Goal: Task Accomplishment & Management: Complete application form

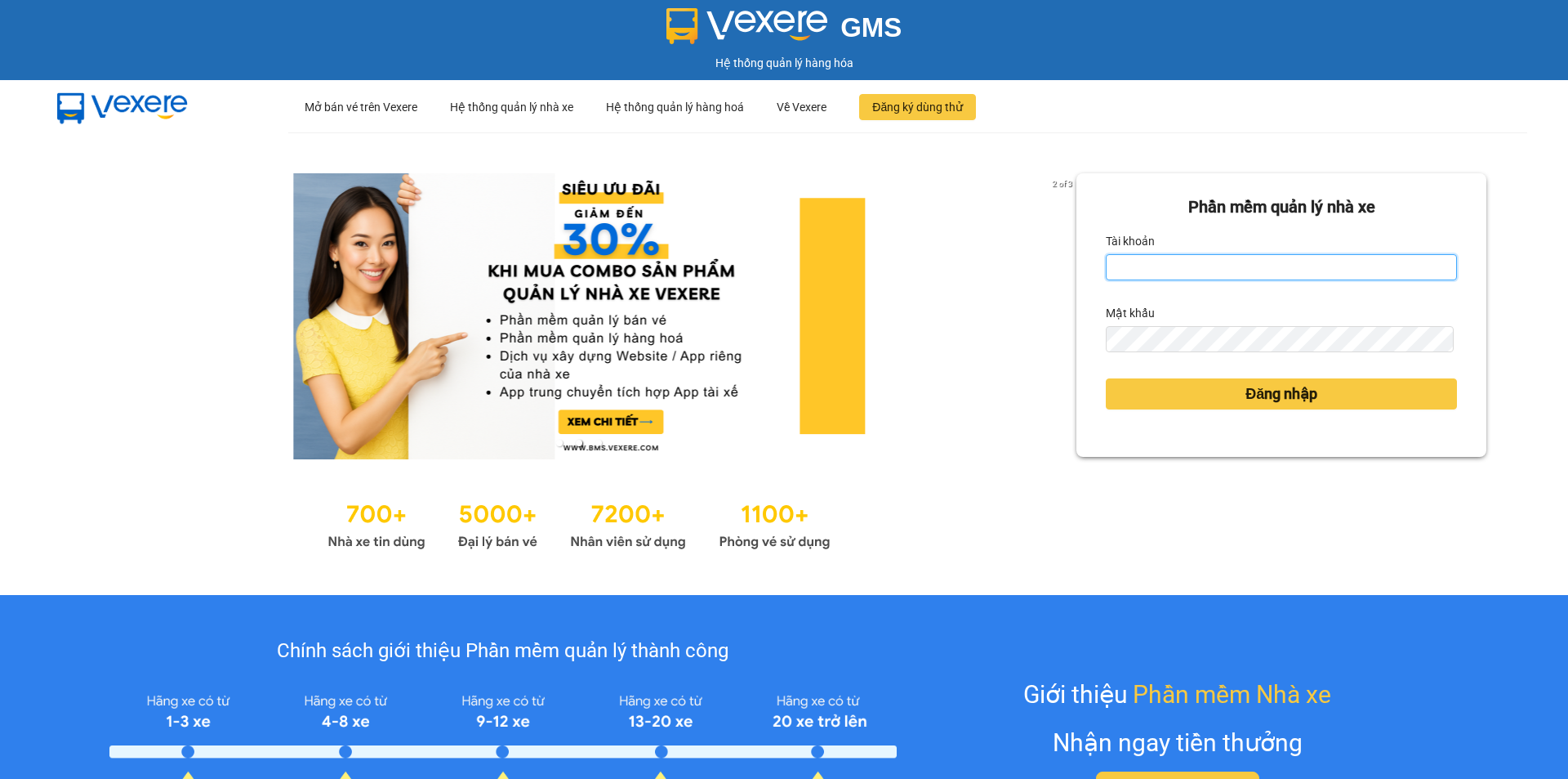
click at [1128, 260] on input "Tài khoản" at bounding box center [1281, 267] width 351 height 26
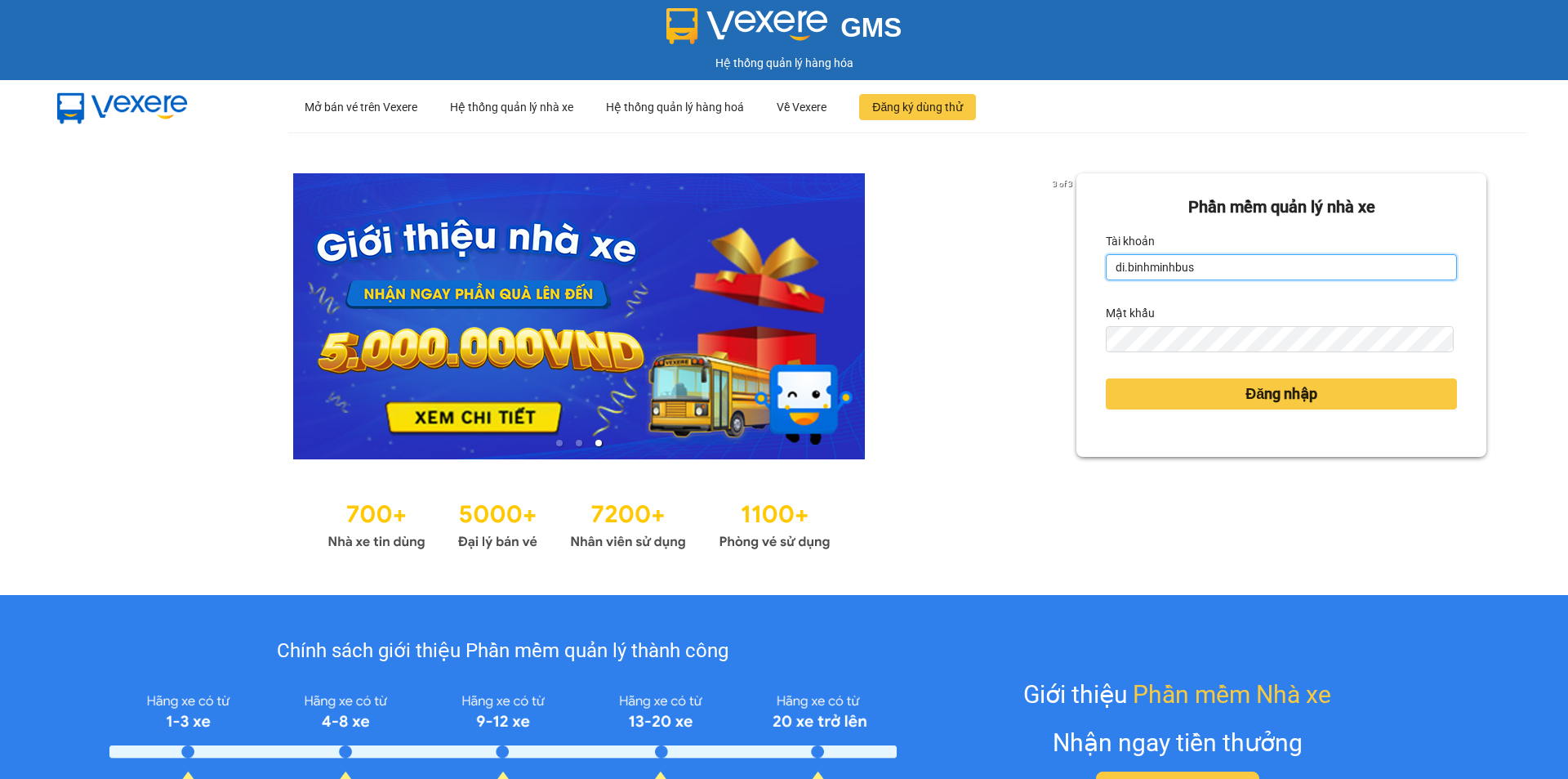
type input "di.binhminhbus"
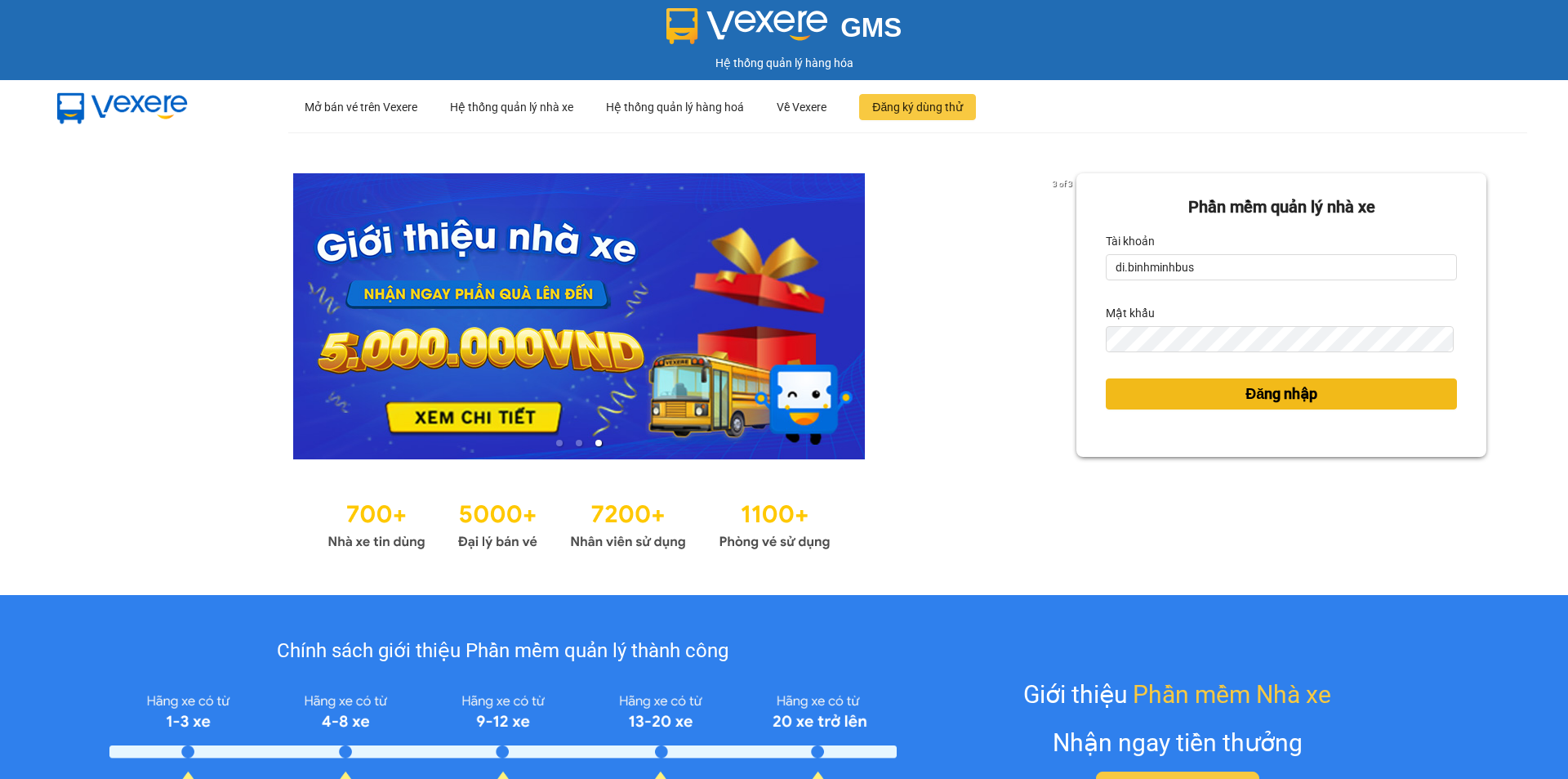
click at [1287, 391] on span "Đăng nhập" at bounding box center [1281, 393] width 72 height 22
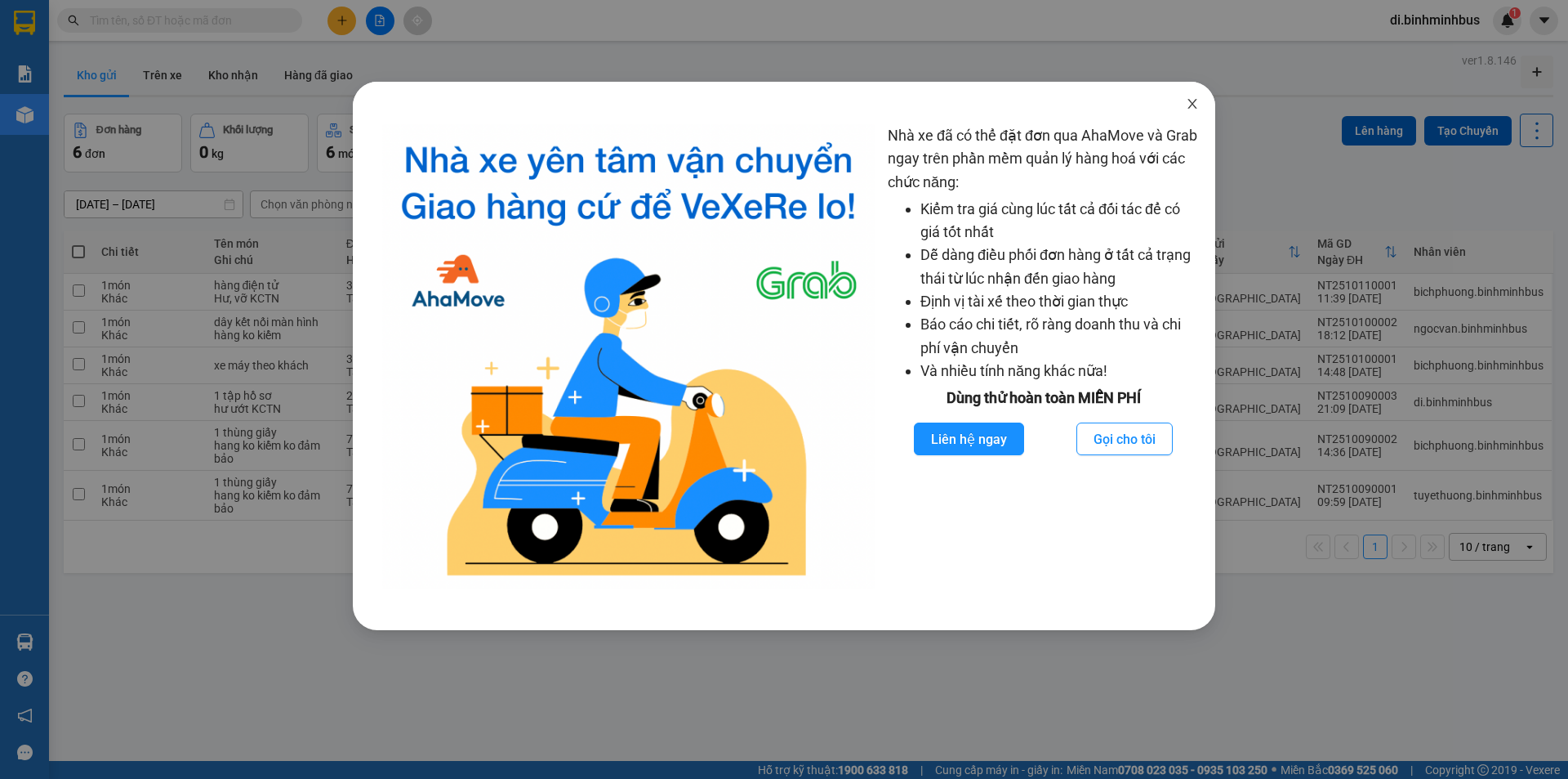
click at [1196, 107] on icon "close" at bounding box center [1192, 103] width 13 height 13
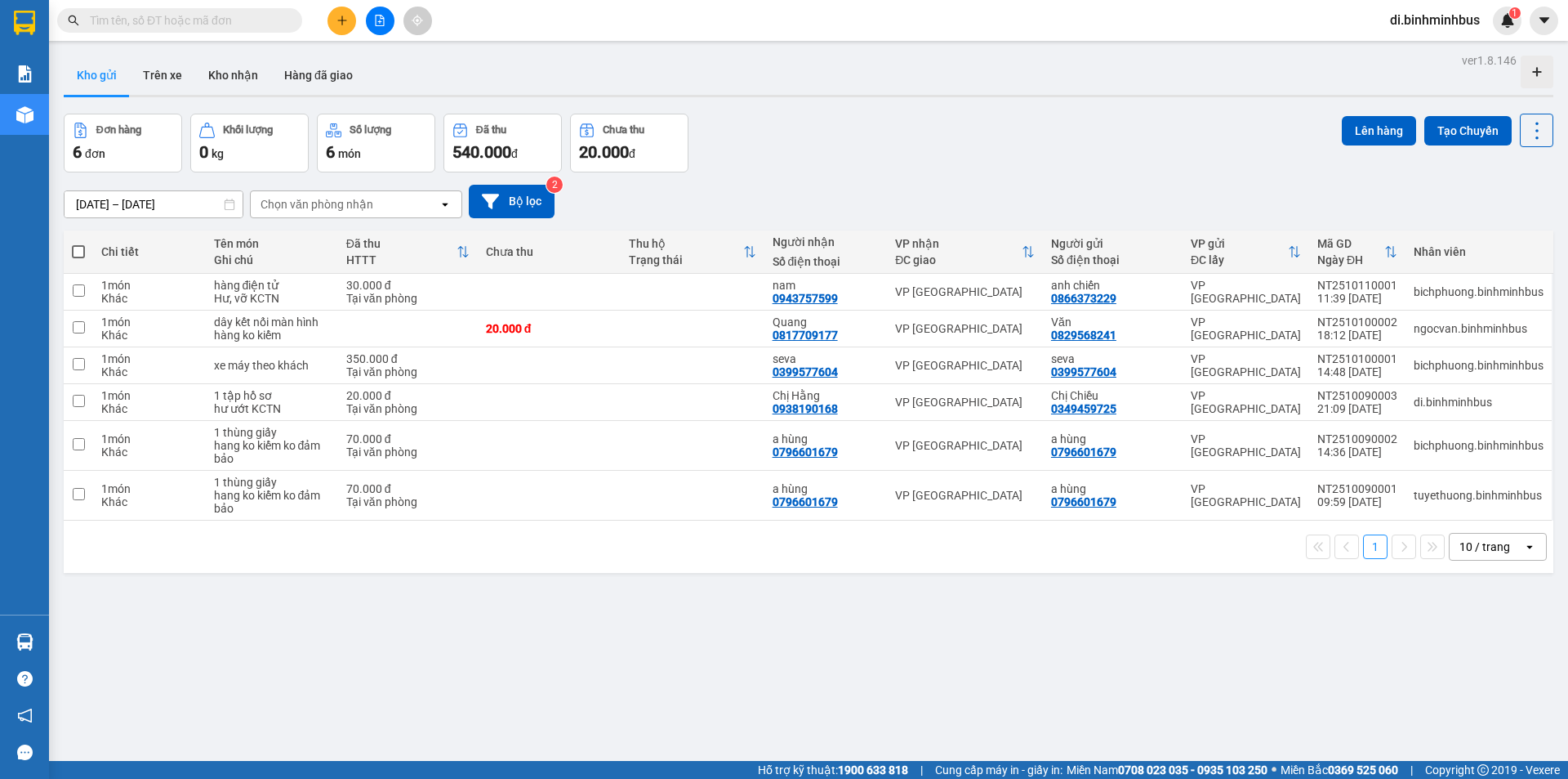
click at [352, 19] on button at bounding box center [341, 20] width 28 height 28
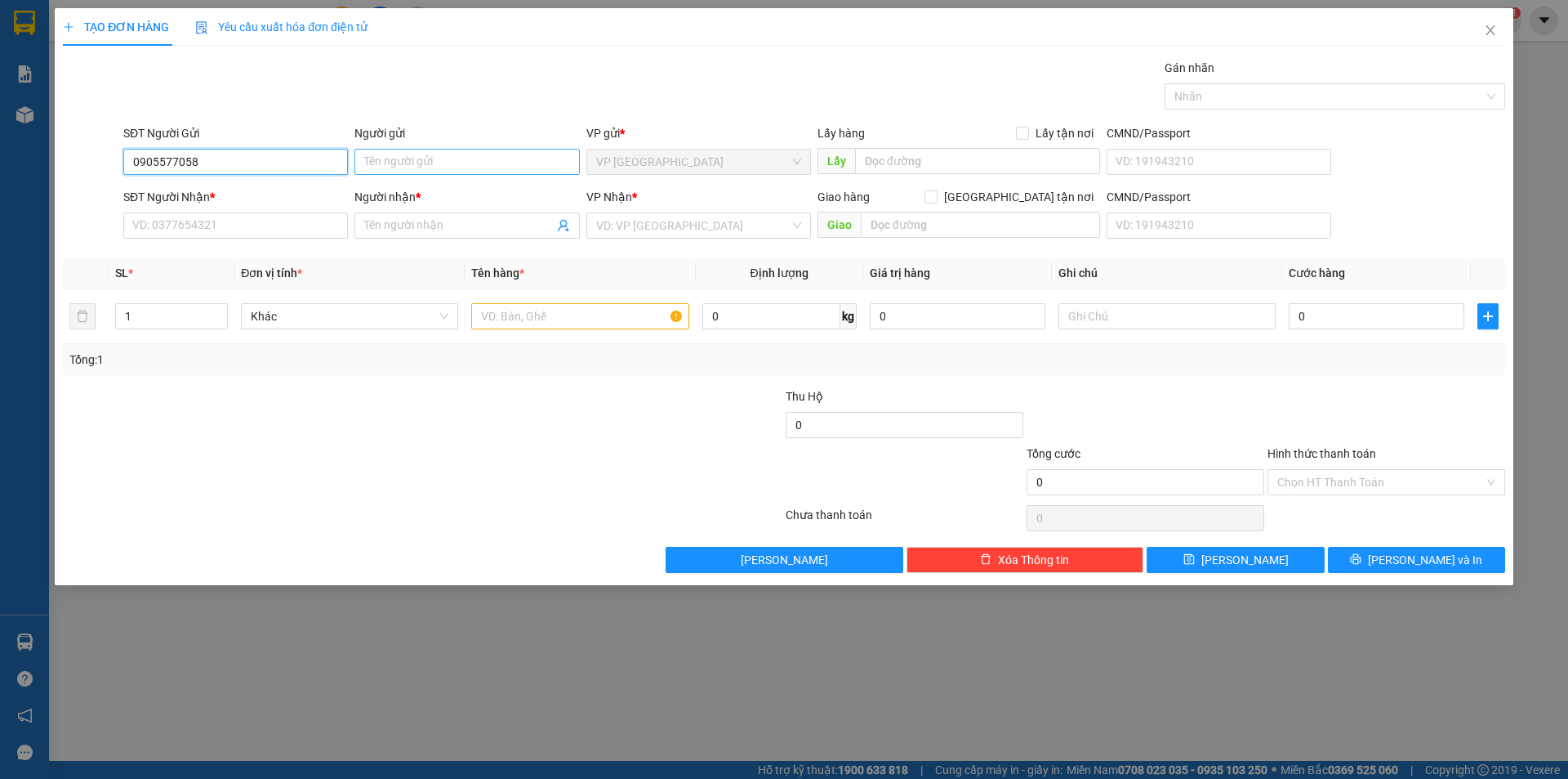
type input "0905577058"
click at [458, 151] on input "Người gửi" at bounding box center [467, 162] width 224 height 26
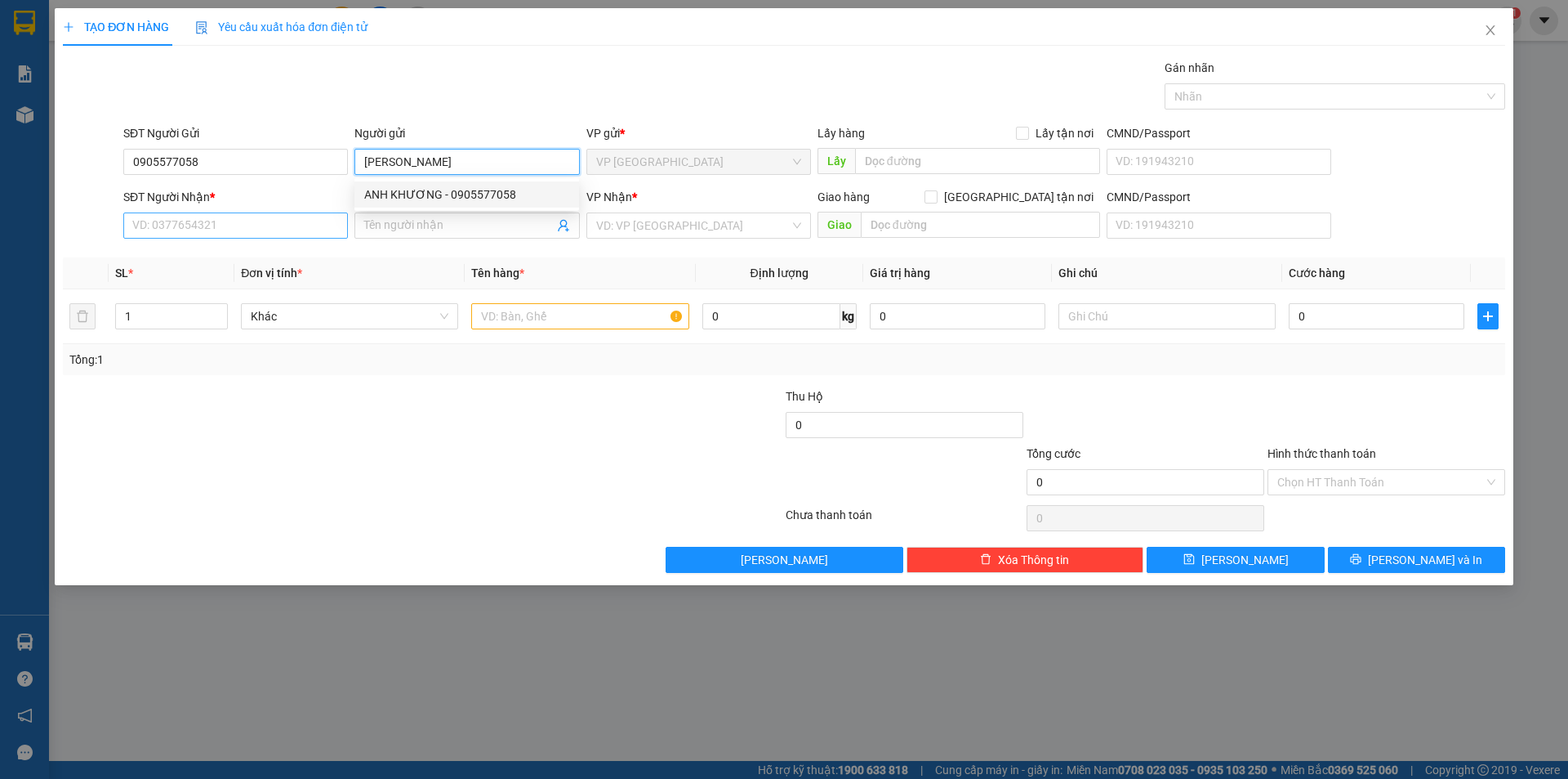
type input "[PERSON_NAME]"
click at [179, 227] on input "SĐT Người Nhận *" at bounding box center [236, 225] width 224 height 26
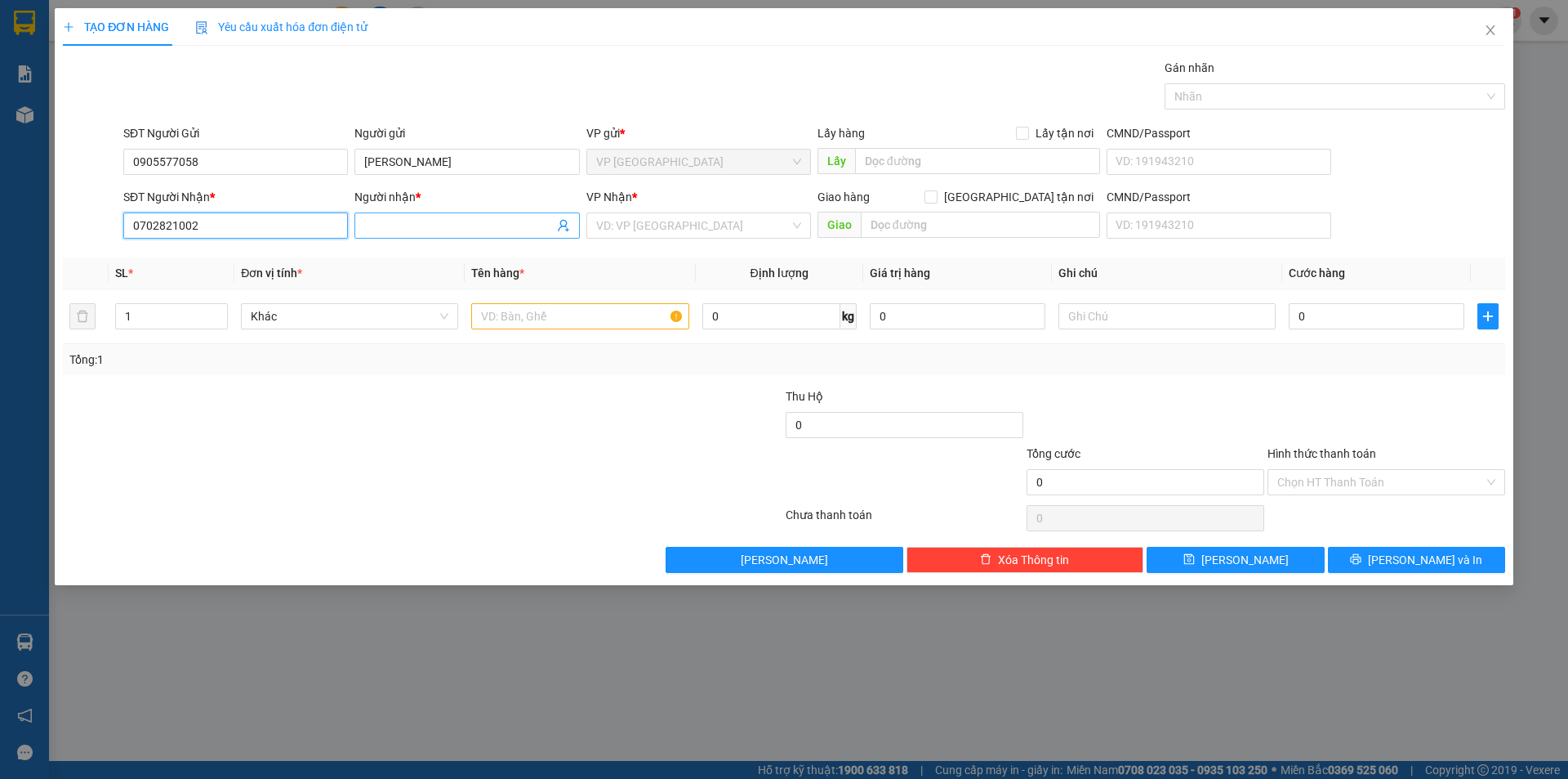
type input "0702821002"
click at [421, 227] on input "Người nhận *" at bounding box center [459, 225] width 189 height 18
type input "[PERSON_NAME]"
click at [690, 232] on input "search" at bounding box center [693, 225] width 194 height 24
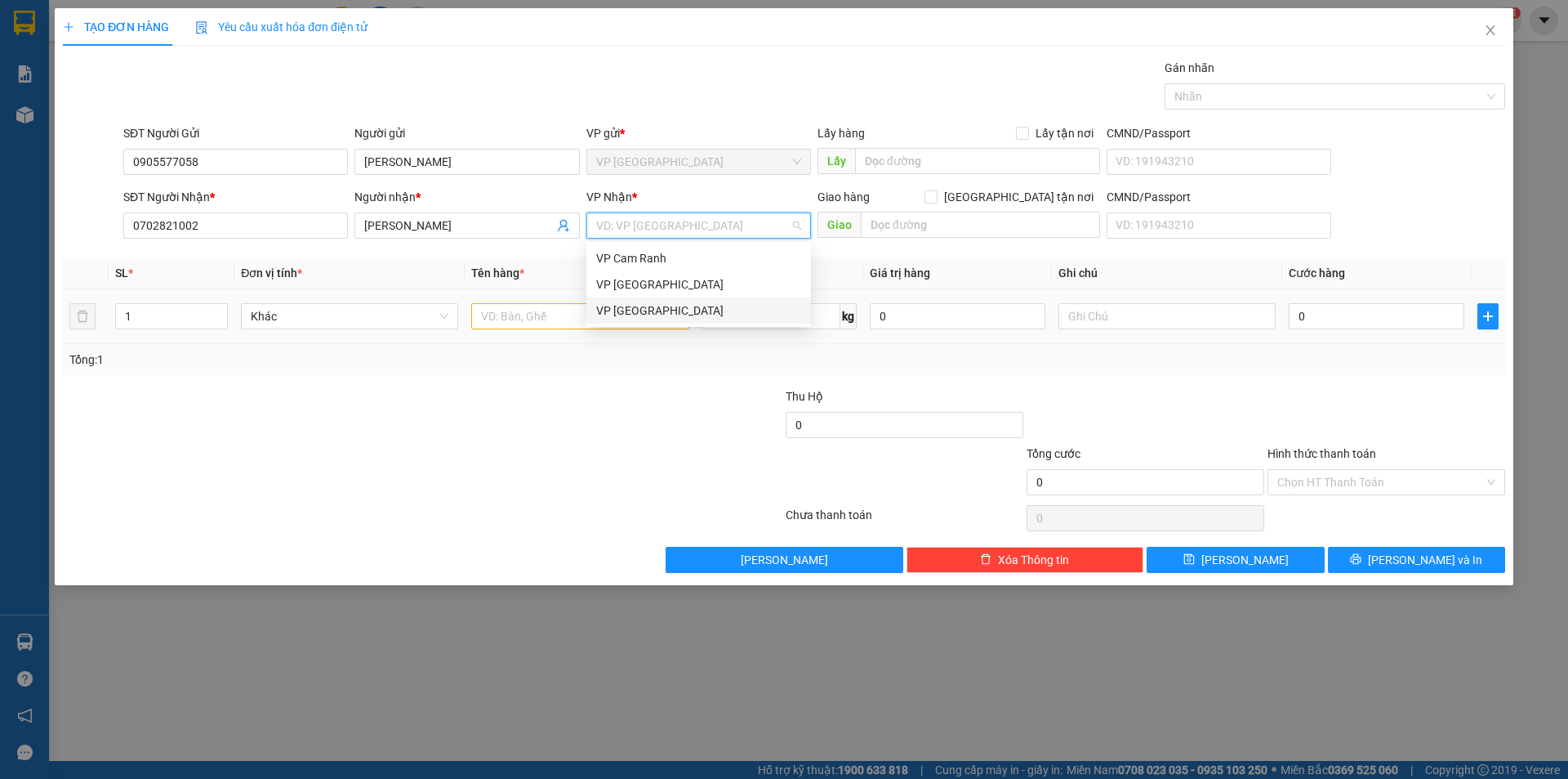
click at [642, 313] on div "VP [GEOGRAPHIC_DATA]" at bounding box center [699, 310] width 205 height 18
click at [559, 320] on input "text" at bounding box center [580, 316] width 217 height 26
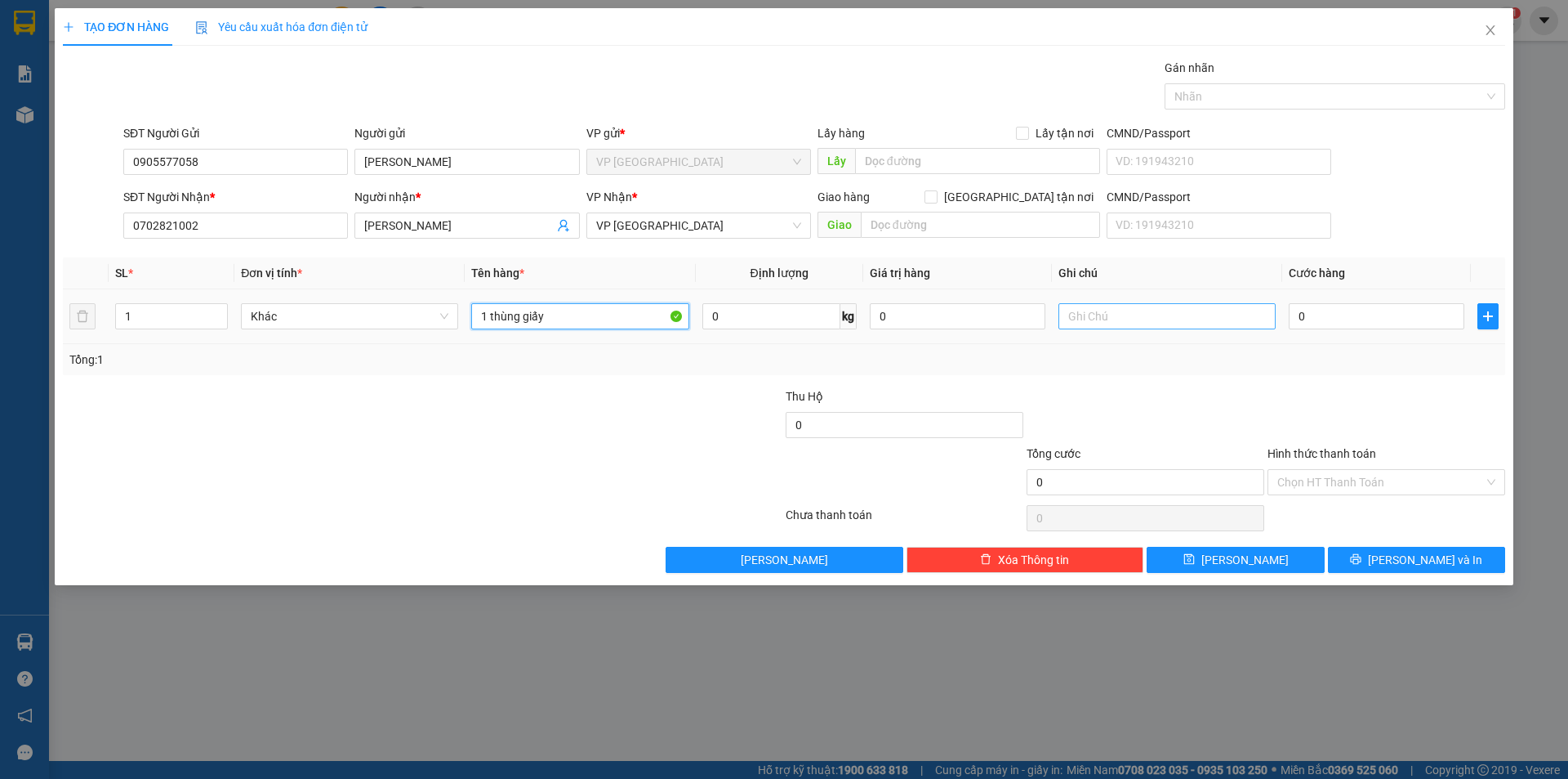
type input "1 thùng giấy"
click at [1094, 315] on input "text" at bounding box center [1166, 316] width 217 height 26
type input "hư ướt kctn"
click at [1369, 318] on input "0" at bounding box center [1376, 316] width 175 height 26
type input "02"
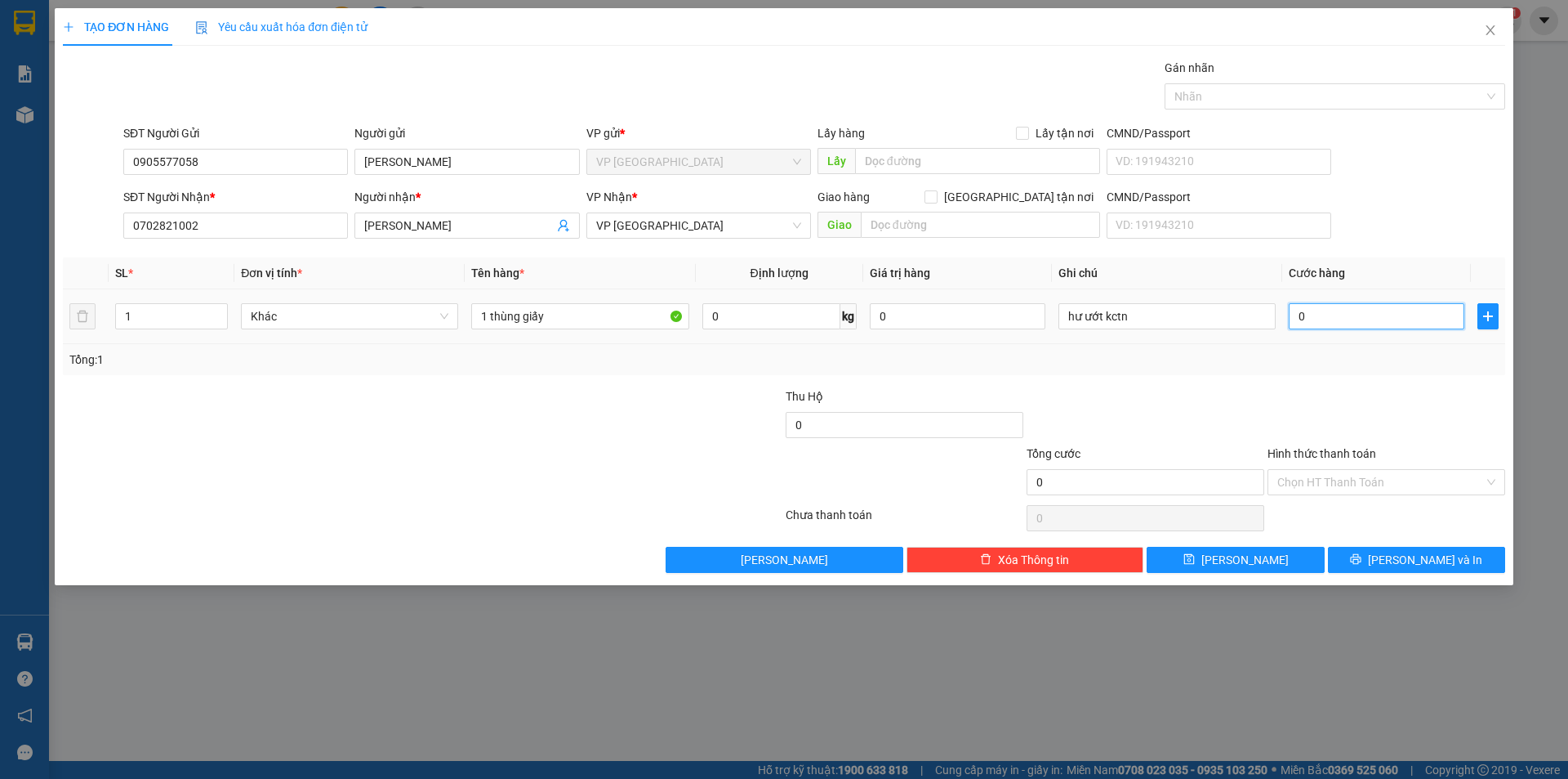
type input "2"
type input "020"
type input "20"
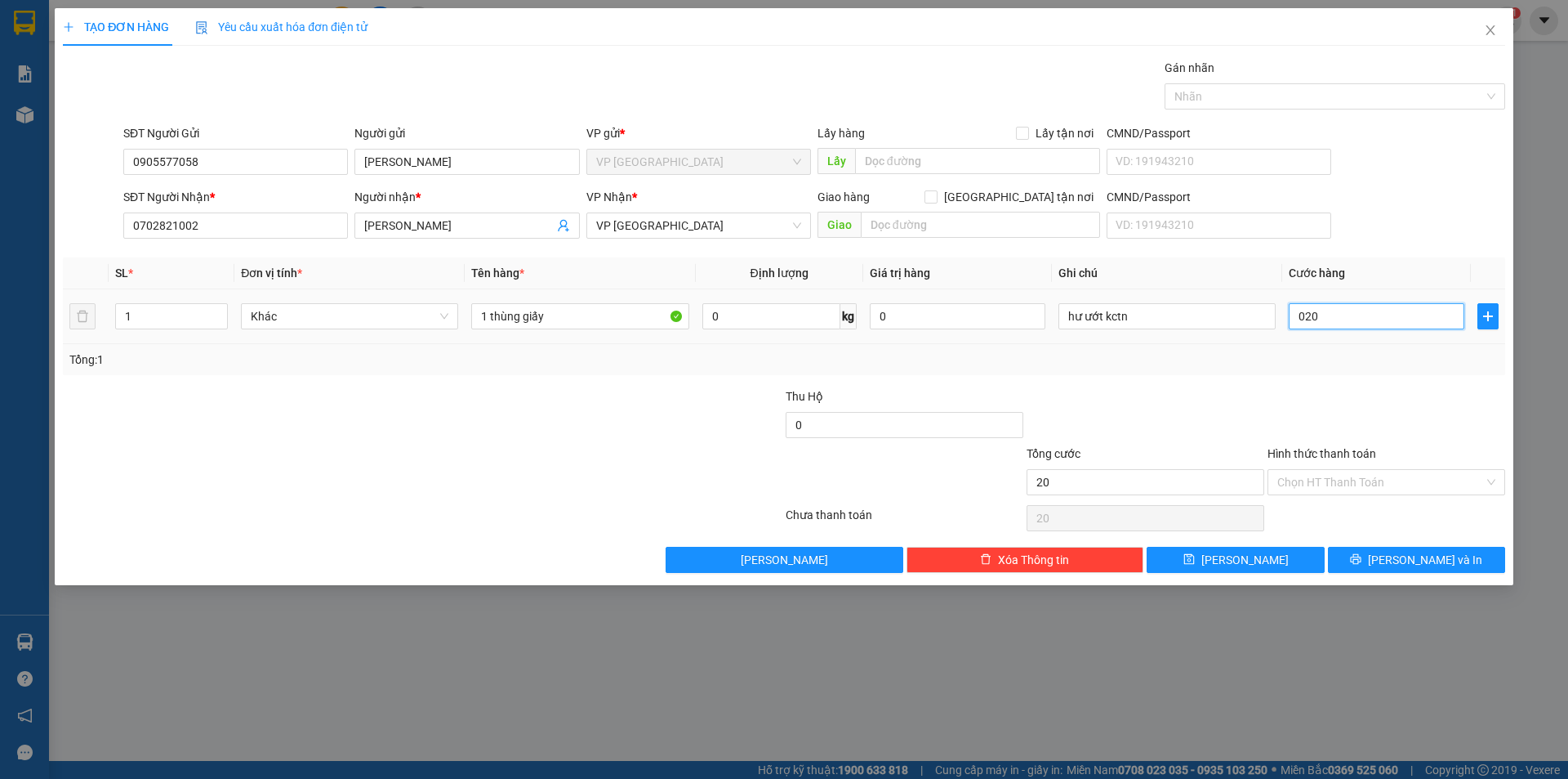
type input "0.200"
type input "200"
type input "020"
type input "20"
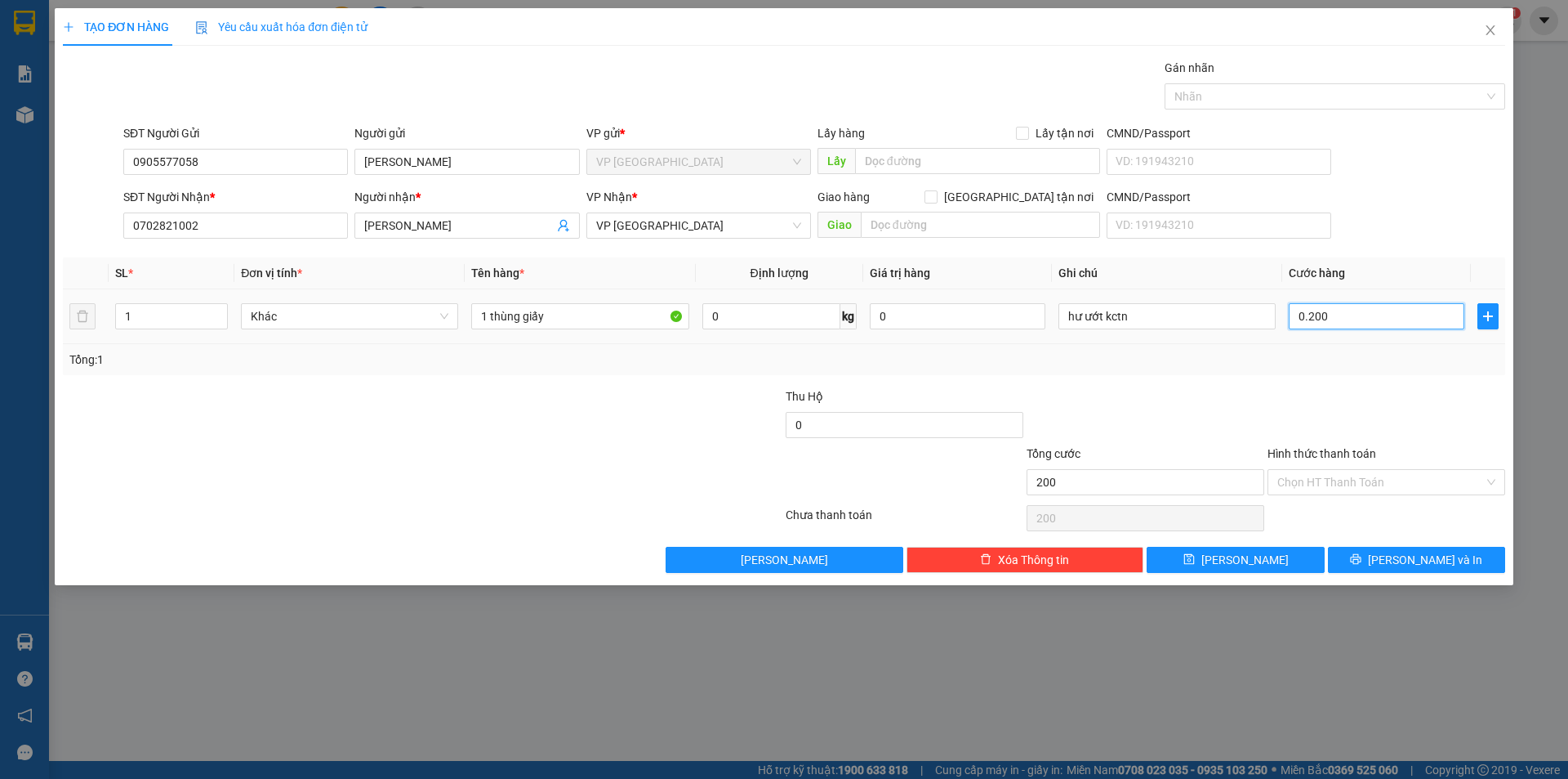
type input "20"
type input "02"
type input "2"
type input "0"
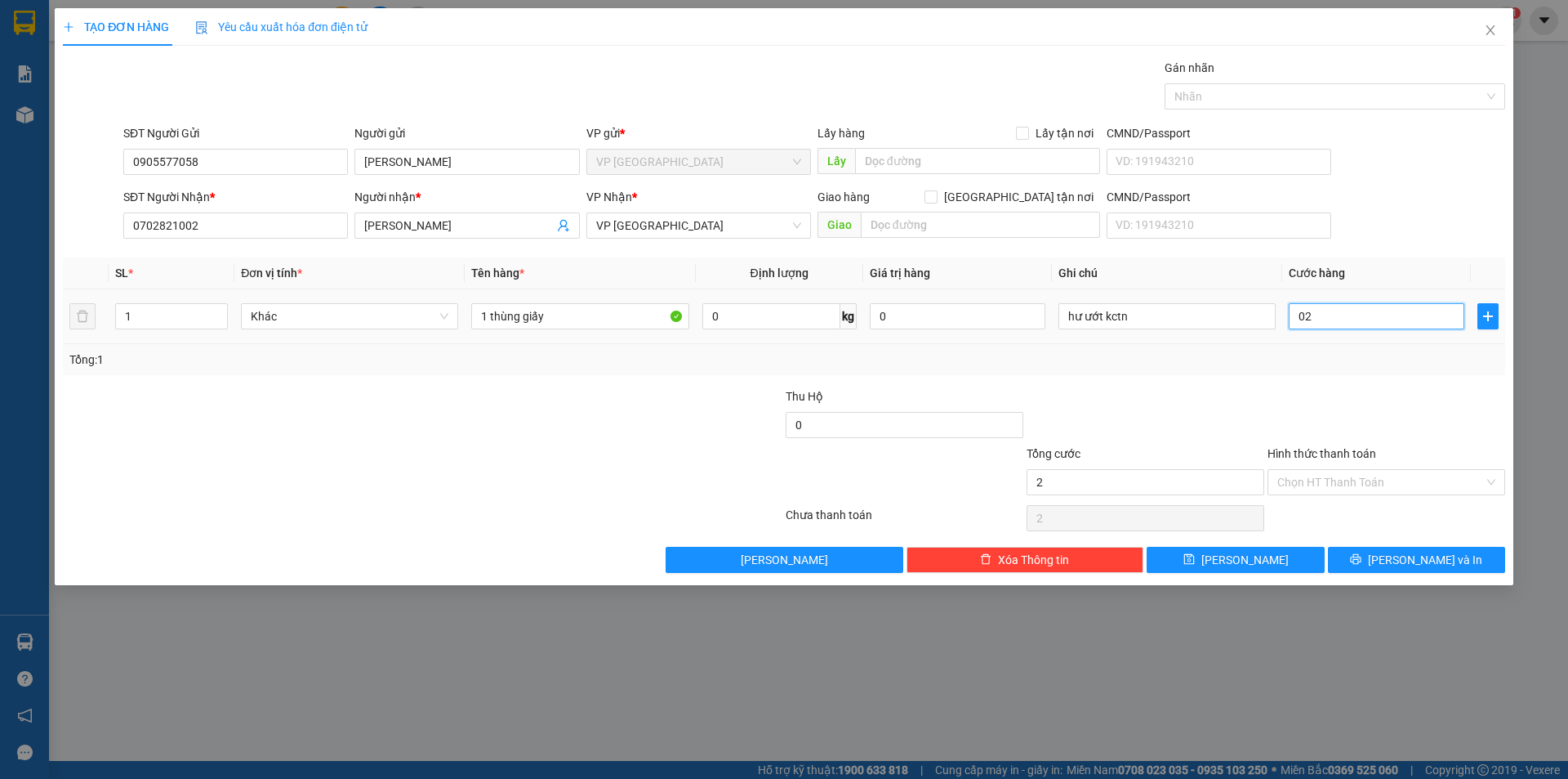
type input "0"
type input "20"
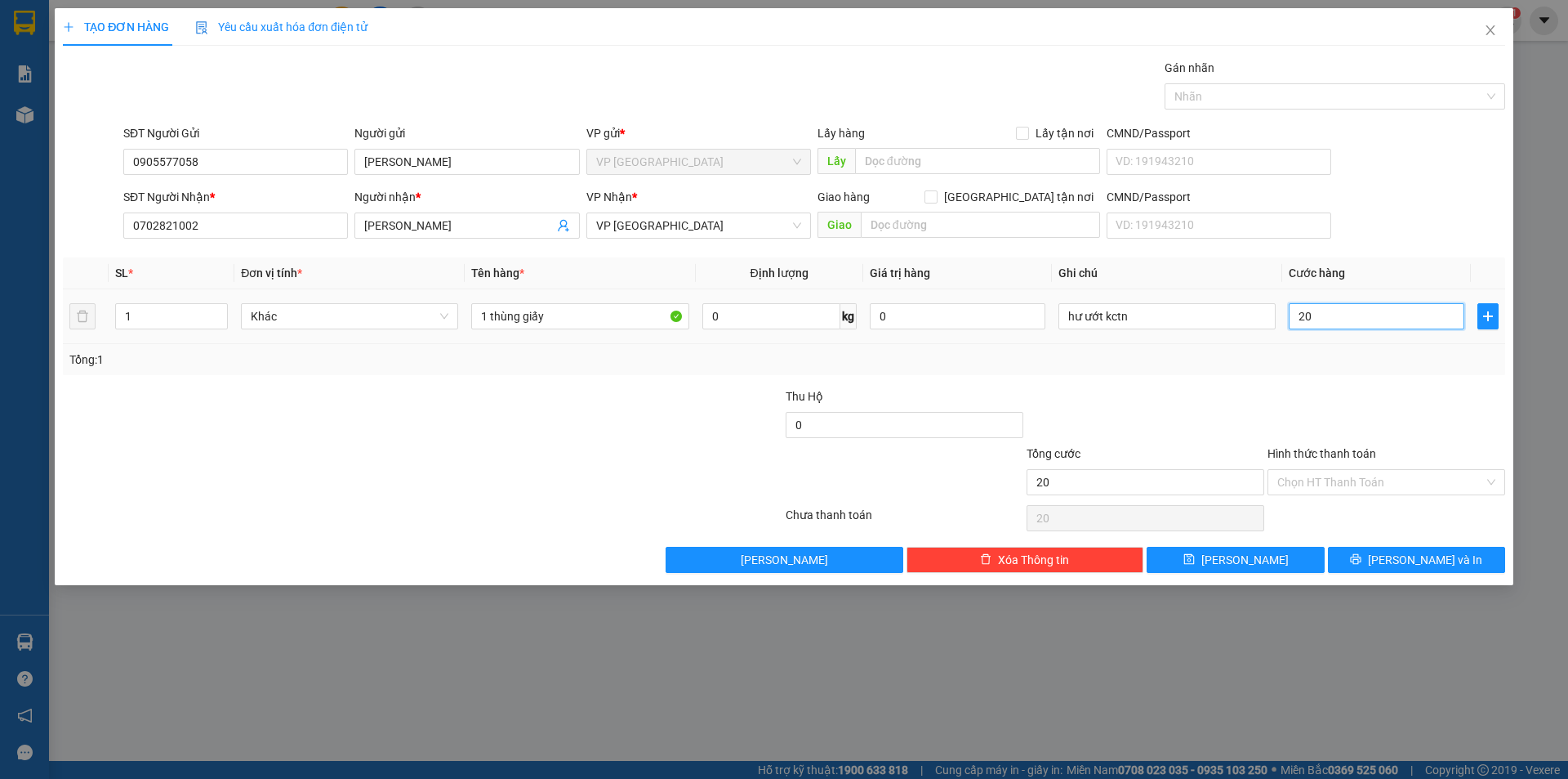
type input "200"
type input "2.000"
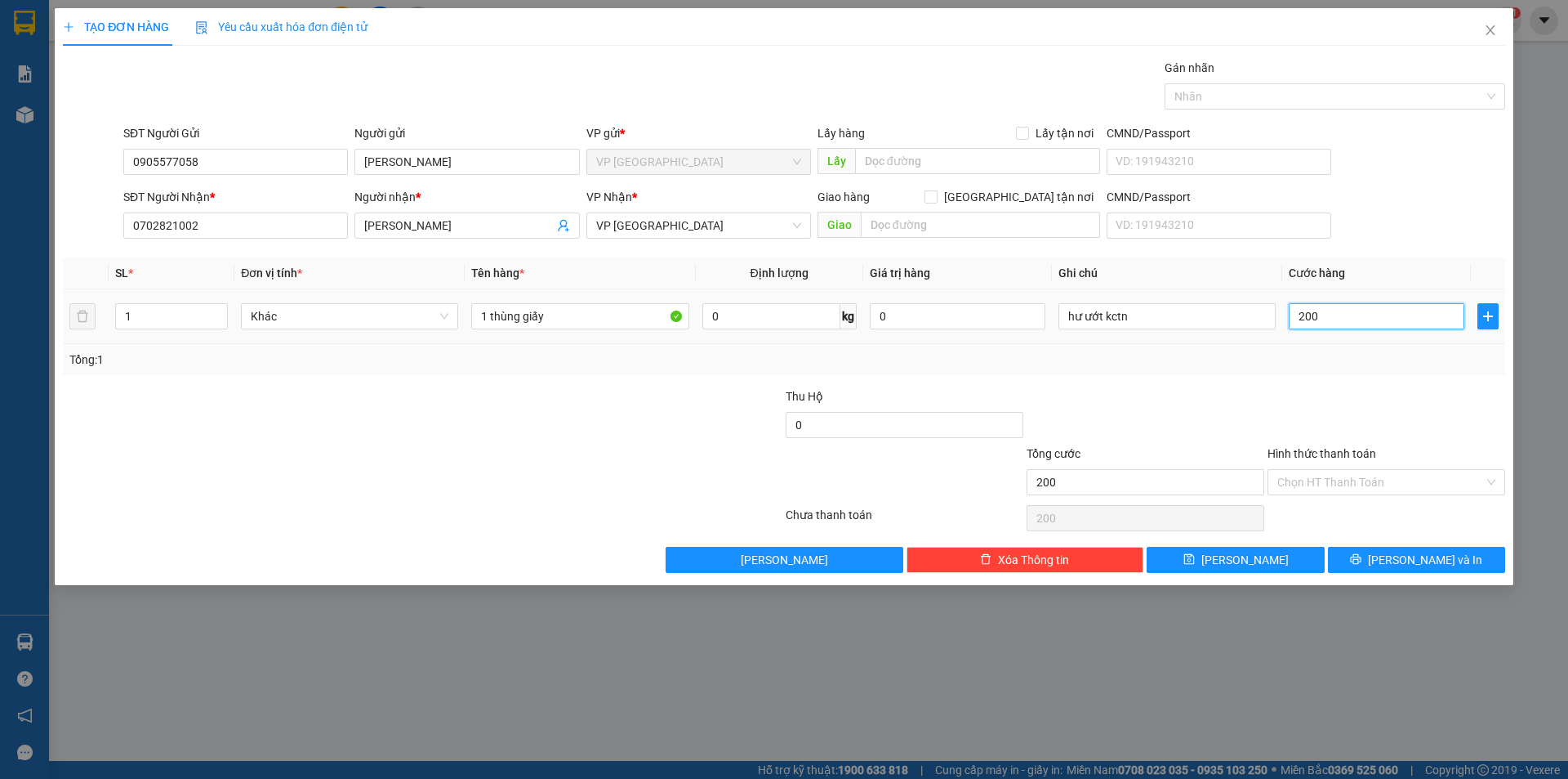
type input "2.000"
type input "20.000"
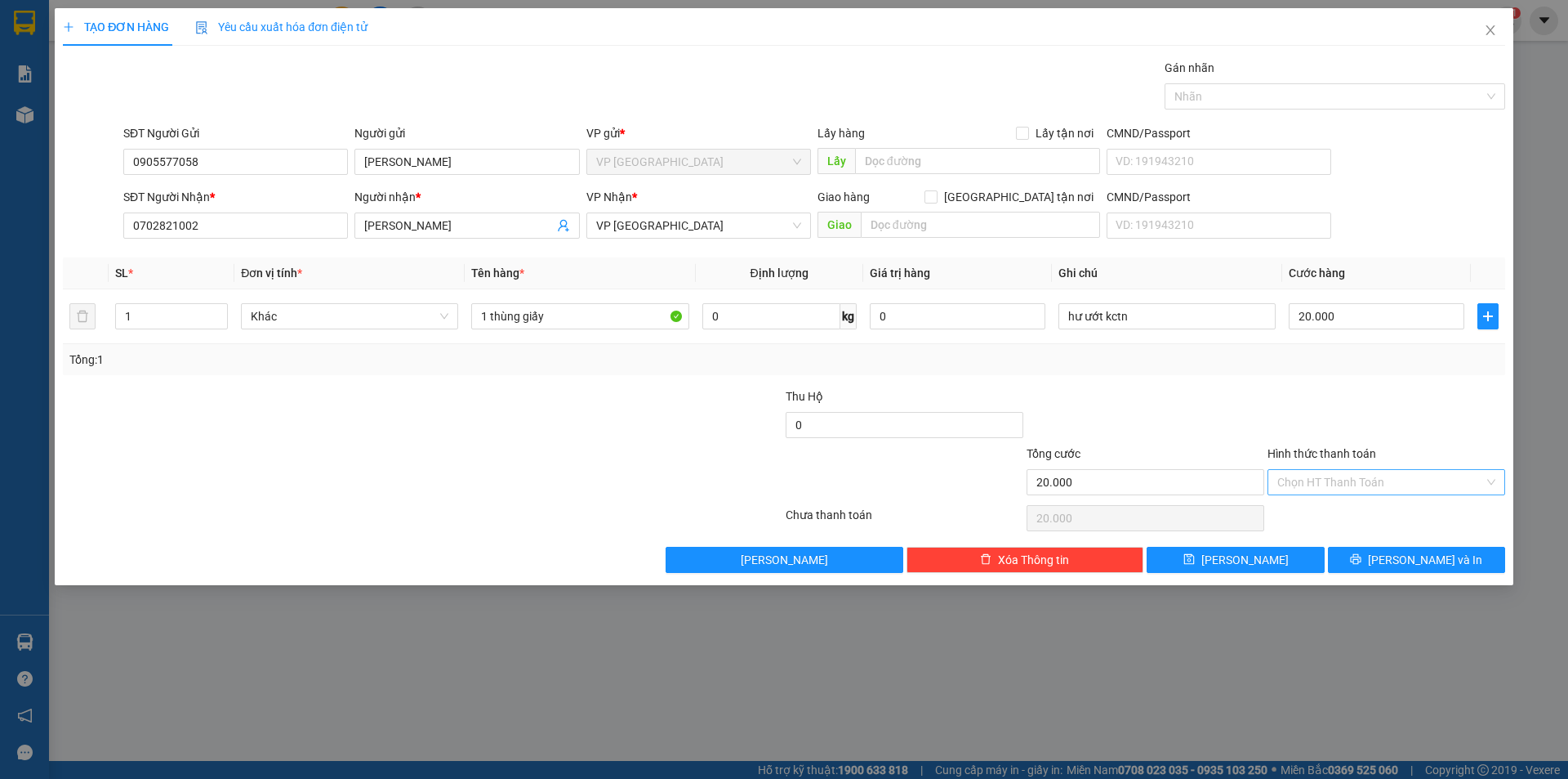
click at [1398, 481] on input "Hình thức thanh toán" at bounding box center [1381, 482] width 207 height 24
click at [1354, 516] on div "Tại văn phòng" at bounding box center [1387, 515] width 218 height 18
type input "0"
click at [1427, 563] on span "[PERSON_NAME] và In" at bounding box center [1425, 560] width 114 height 18
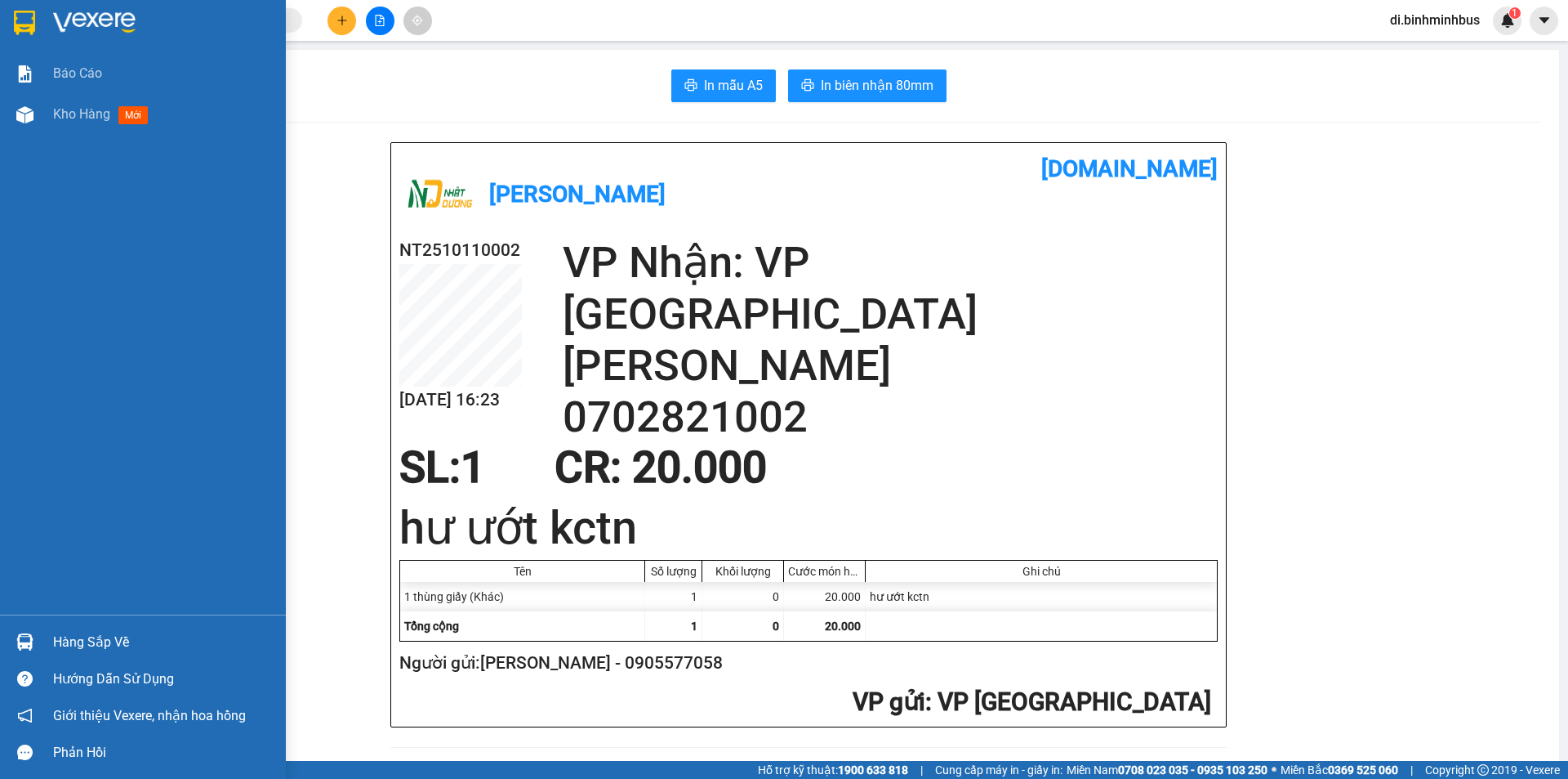
click at [29, 21] on img at bounding box center [24, 22] width 21 height 24
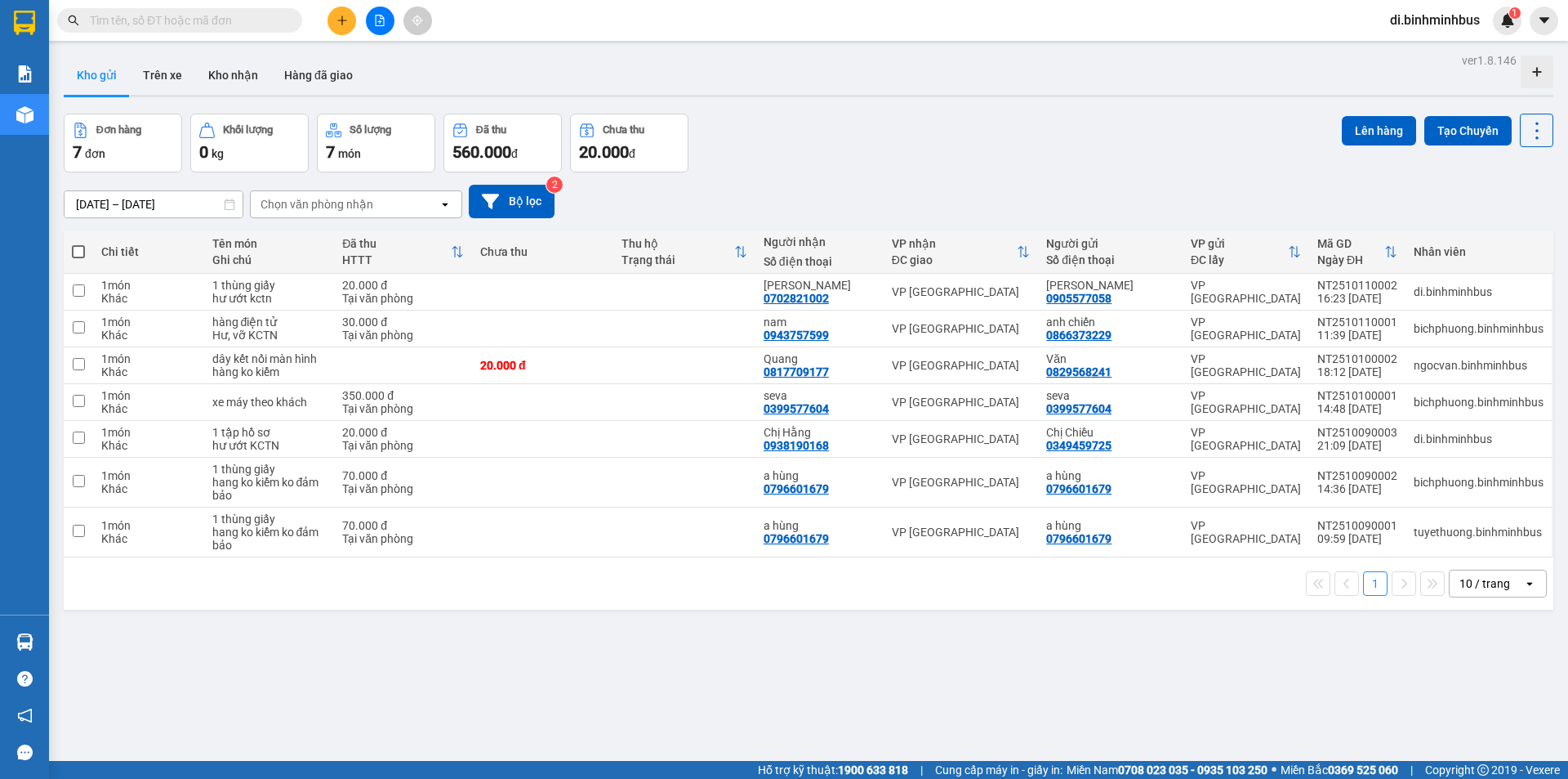
click at [655, 685] on div "ver 1.8.146 Kho gửi Trên xe Kho nhận Hàng đã giao Đơn hàng 7 đơn Khối lượng 0 k…" at bounding box center [809, 438] width 1503 height 779
